Goal: Task Accomplishment & Management: Use online tool/utility

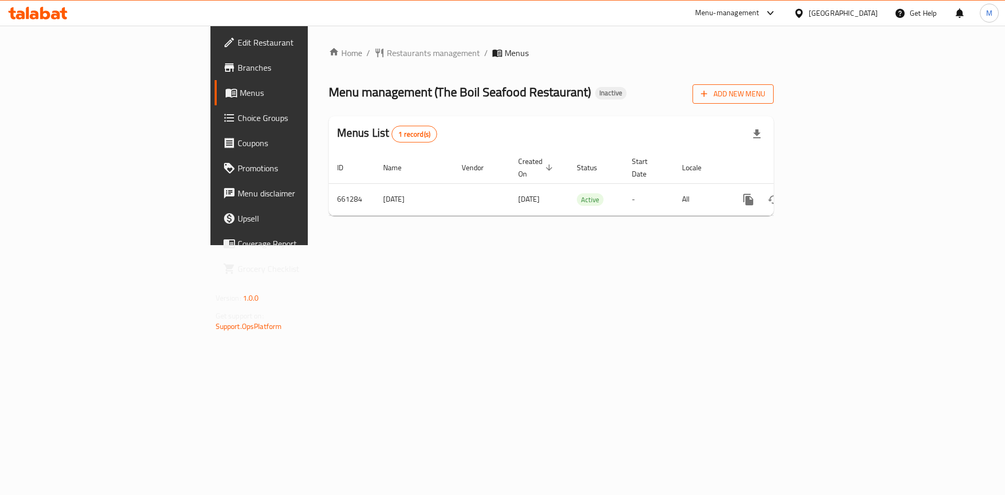
click at [765, 88] on span "Add New Menu" at bounding box center [733, 93] width 64 height 13
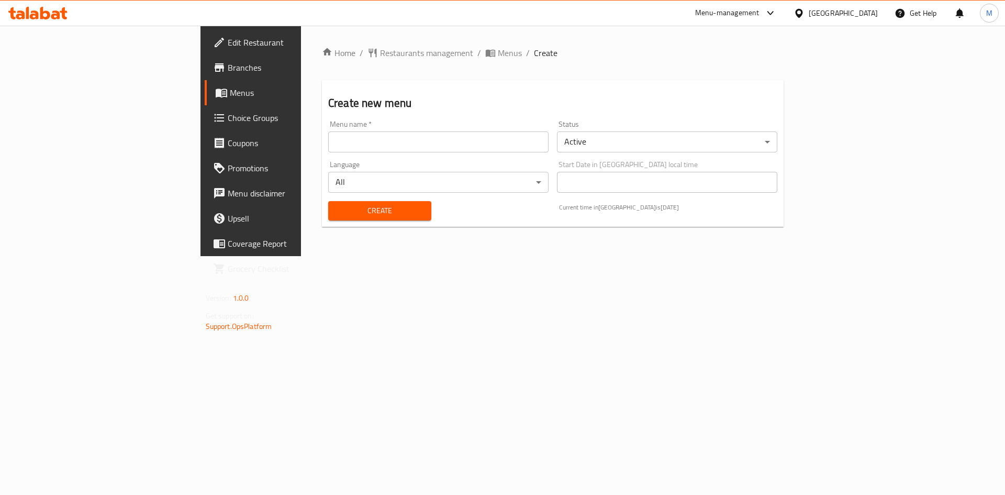
click at [350, 127] on div "Menu name   * Menu name *" at bounding box center [438, 136] width 220 height 32
click at [356, 144] on input "text" at bounding box center [438, 141] width 220 height 21
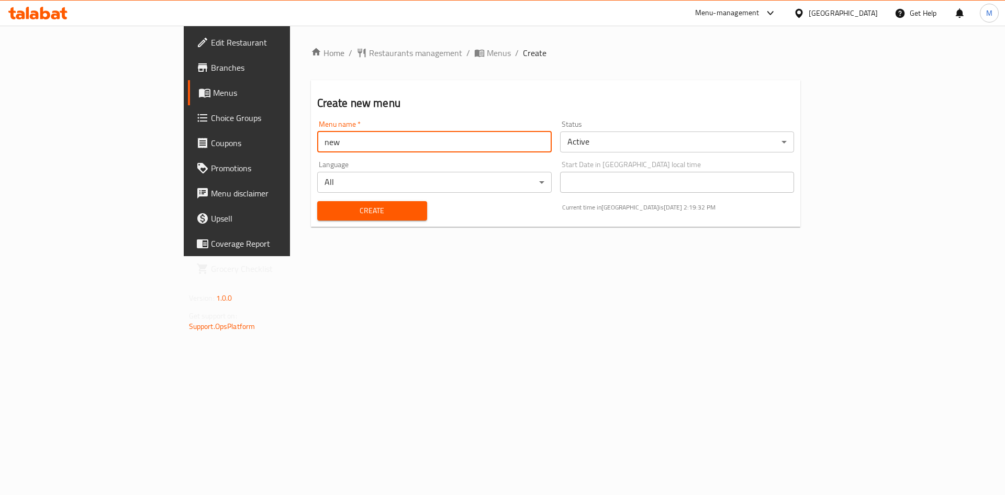
type input "new"
click at [317, 201] on button "Create" at bounding box center [372, 210] width 110 height 19
drag, startPoint x: 370, startPoint y: 57, endPoint x: 382, endPoint y: 64, distance: 14.4
click at [487, 57] on span "Menus" at bounding box center [499, 53] width 24 height 13
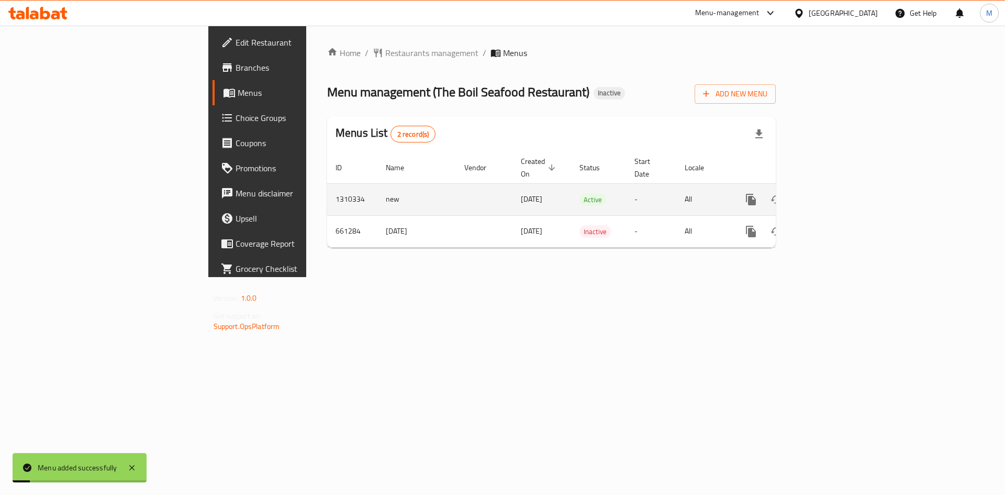
click at [831, 195] on icon "enhanced table" at bounding box center [826, 199] width 9 height 9
